Goal: Find specific page/section: Find specific page/section

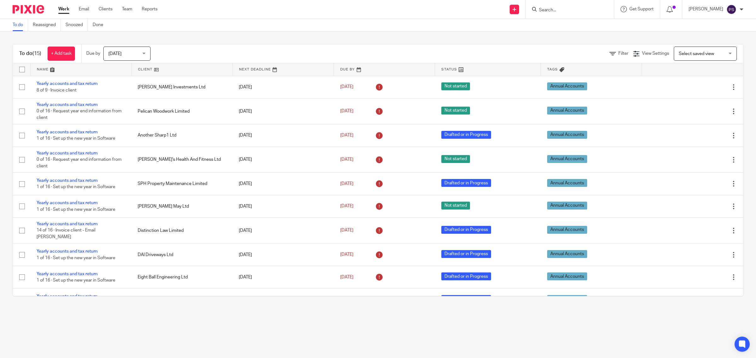
click at [552, 11] on input "Search" at bounding box center [566, 11] width 57 height 6
type input "another"
click at [587, 35] on div "Another Sharp1 Ltd [PERSON_NAME] < [PERSON_NAME][DOMAIN_NAME][EMAIL_ADDRESS][PE…" at bounding box center [633, 27] width 202 height 25
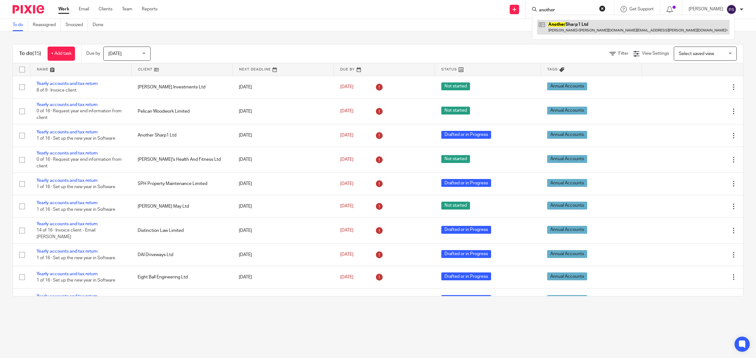
click at [589, 31] on link at bounding box center [633, 27] width 192 height 14
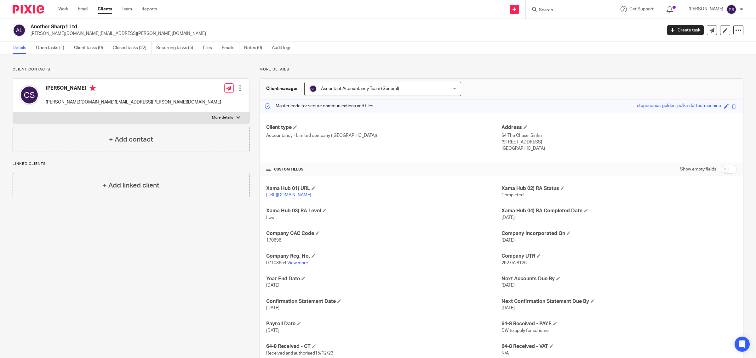
drag, startPoint x: 31, startPoint y: 26, endPoint x: 81, endPoint y: 23, distance: 49.2
click at [81, 23] on div "Another Sharp1 Ltd [PERSON_NAME][DOMAIN_NAME][EMAIL_ADDRESS][PERSON_NAME][DOMAI…" at bounding box center [378, 30] width 756 height 23
copy h2 "Another Sharp1 Ltd"
click at [553, 12] on input "Search" at bounding box center [566, 11] width 57 height 6
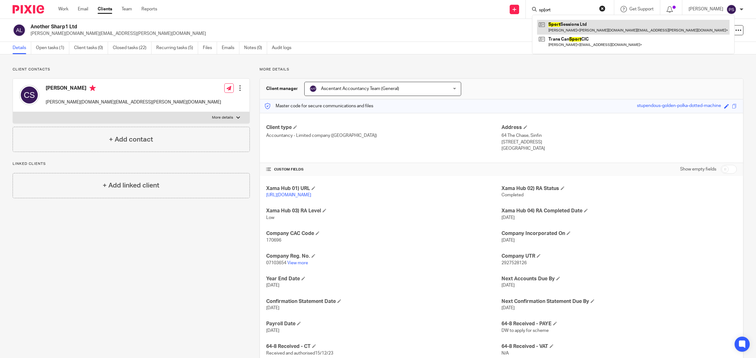
type input "sp[ort"
click at [580, 32] on link at bounding box center [633, 27] width 192 height 14
click at [577, 27] on link at bounding box center [633, 27] width 192 height 14
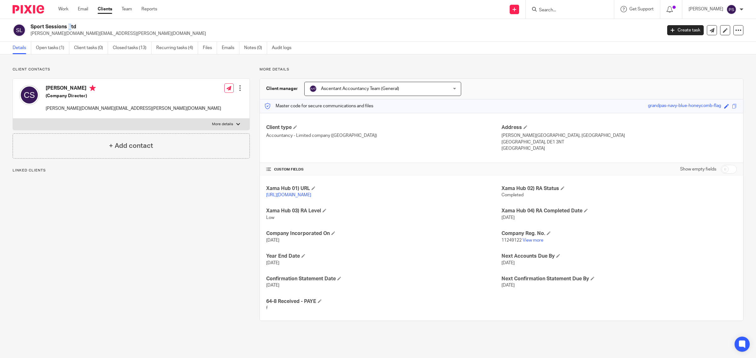
click at [32, 25] on div "Sport Sessions Ltd charlene.sharp@ymail.com" at bounding box center [335, 30] width 645 height 13
click at [52, 27] on h2 "Sport Sessions Ltd" at bounding box center [281, 27] width 501 height 7
drag, startPoint x: 31, startPoint y: 26, endPoint x: 78, endPoint y: 25, distance: 46.6
click at [78, 25] on h2 "Sport Sessions Ltd" at bounding box center [281, 27] width 501 height 7
copy h2 "Sport Sessions Ltd"
